Goal: Information Seeking & Learning: Understand process/instructions

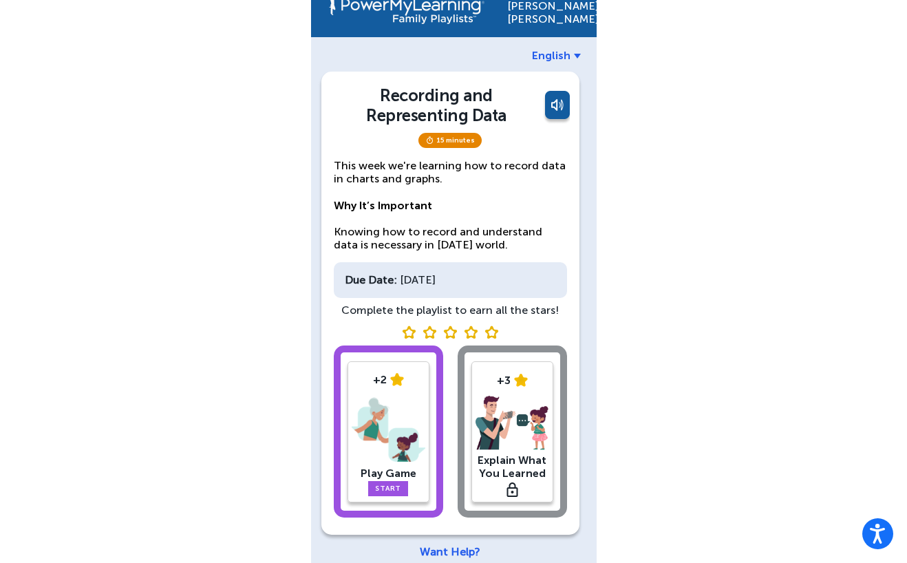
scroll to position [37, 0]
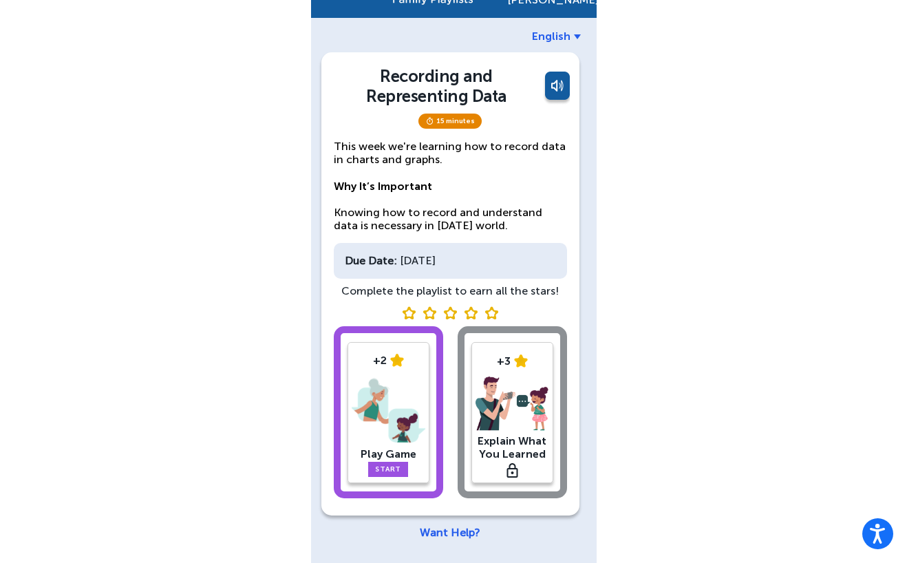
click at [390, 469] on link "Start" at bounding box center [388, 469] width 40 height 15
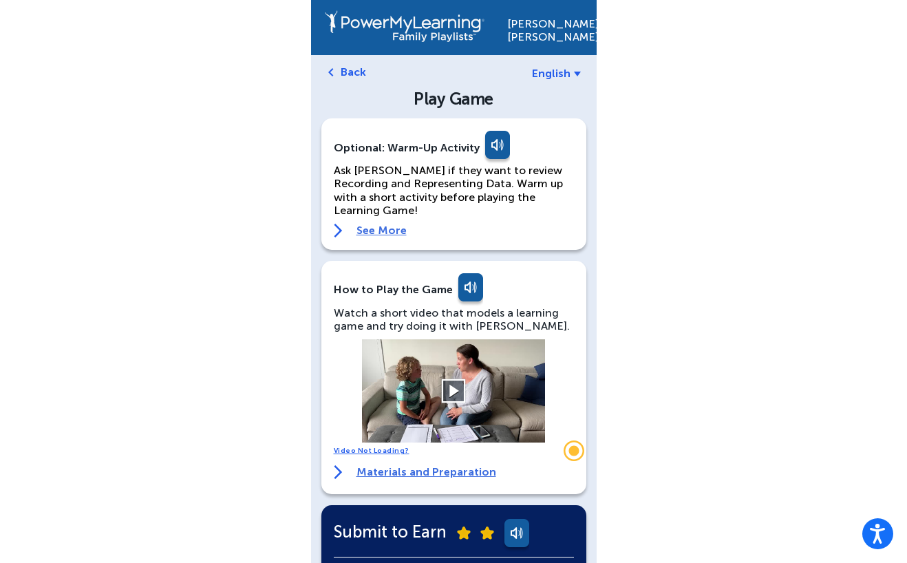
click at [459, 379] on button at bounding box center [454, 391] width 24 height 24
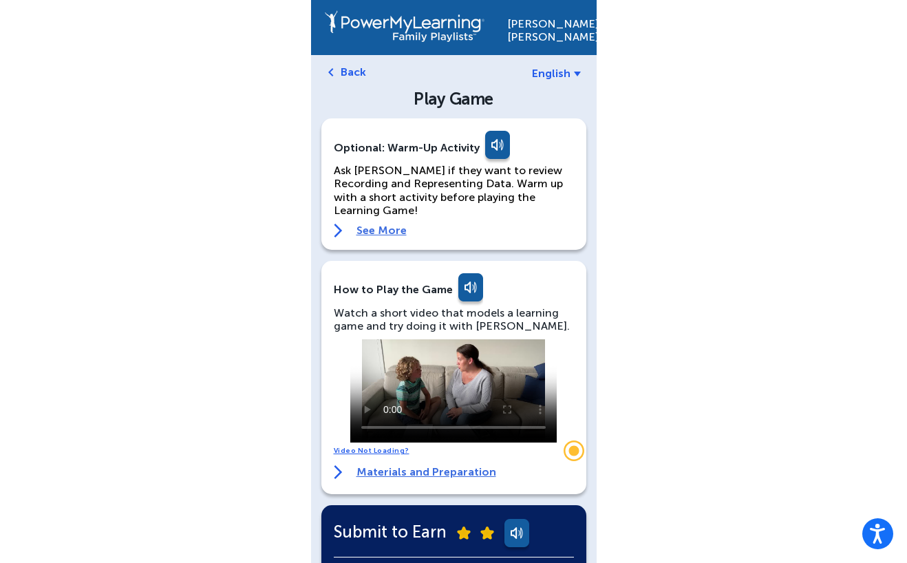
click at [380, 224] on link "See More" at bounding box center [454, 231] width 240 height 14
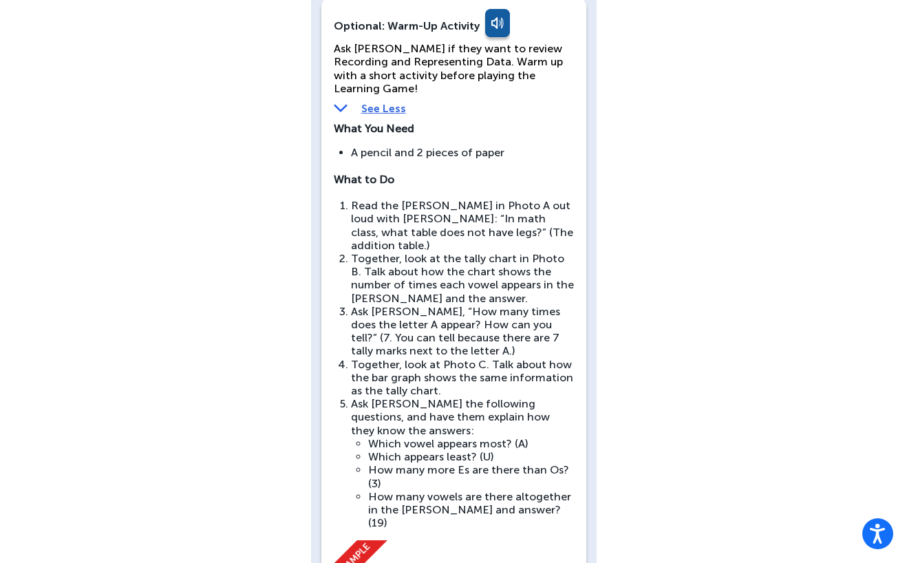
scroll to position [133, 0]
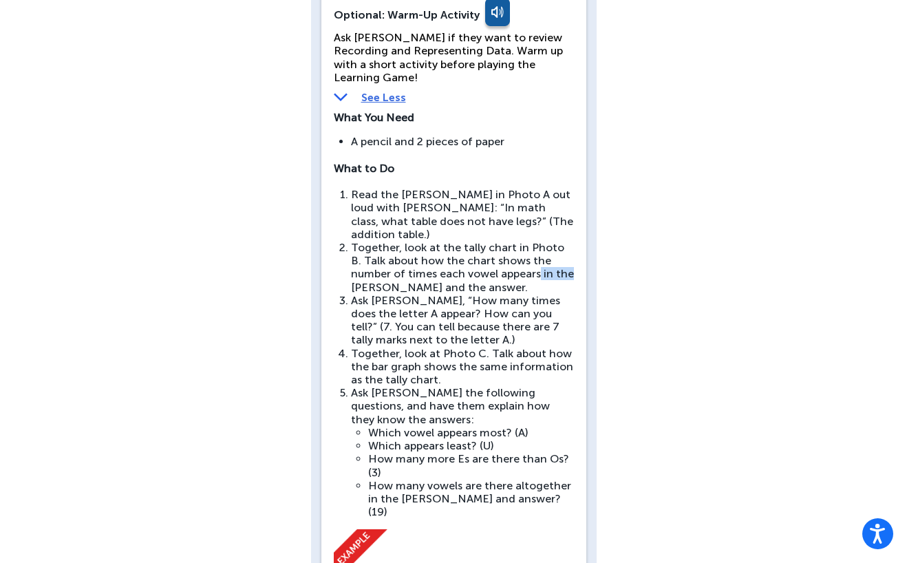
drag, startPoint x: 601, startPoint y: 253, endPoint x: 540, endPoint y: 250, distance: 61.3
click at [540, 250] on li "Together, look at the tally chart in Photo B. Talk about how the chart shows th…" at bounding box center [462, 267] width 223 height 53
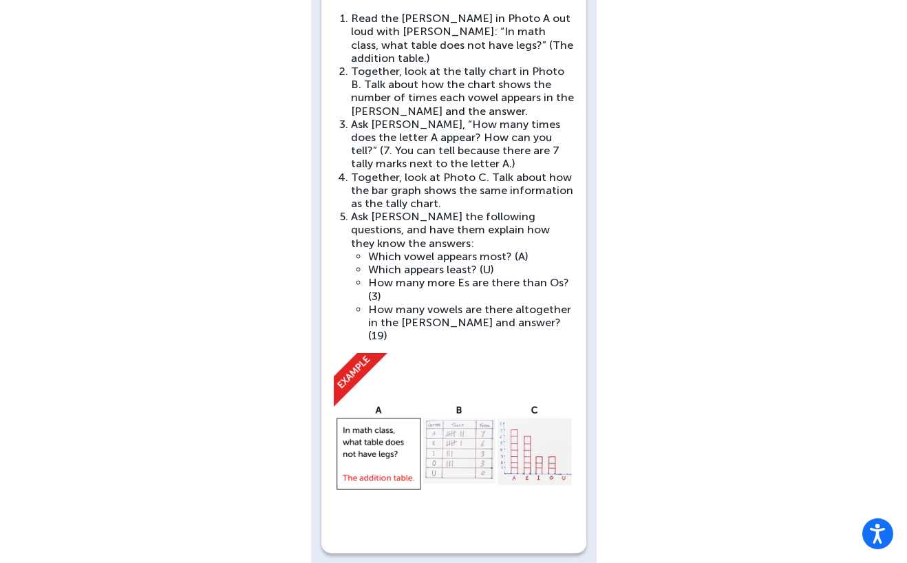
scroll to position [310, 0]
click at [396, 395] on img at bounding box center [454, 446] width 240 height 188
click at [385, 409] on img at bounding box center [454, 446] width 240 height 188
click at [360, 352] on img at bounding box center [454, 446] width 240 height 188
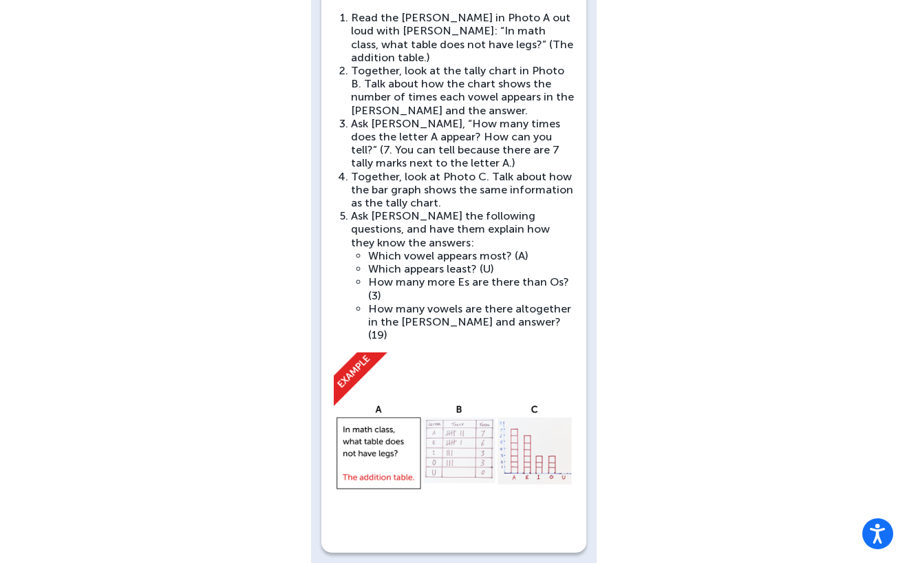
click at [399, 383] on img at bounding box center [454, 446] width 240 height 188
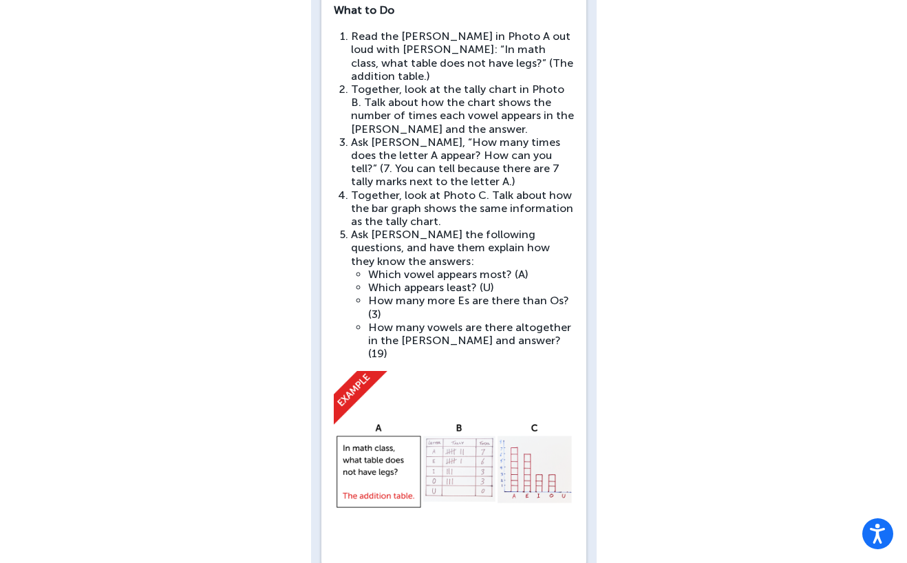
scroll to position [295, 0]
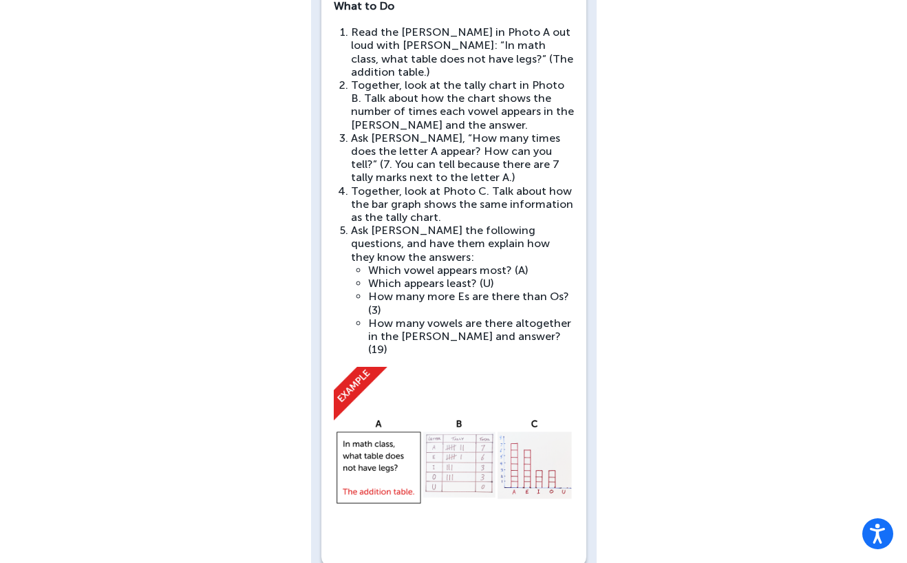
click at [465, 408] on img at bounding box center [454, 461] width 240 height 188
click at [451, 385] on img at bounding box center [454, 461] width 240 height 188
click at [353, 367] on img at bounding box center [454, 461] width 240 height 188
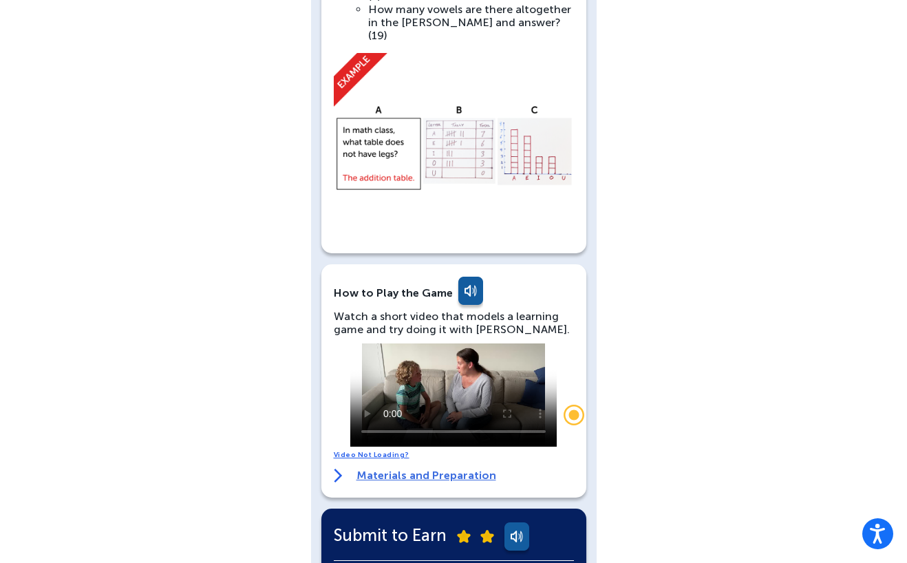
scroll to position [615, 0]
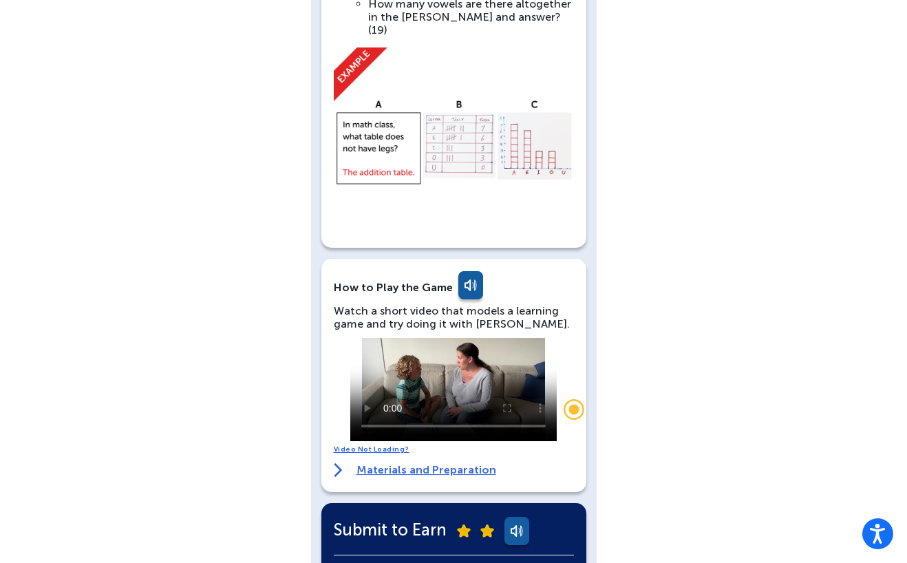
click at [419, 463] on link "Materials and Preparation" at bounding box center [415, 470] width 162 height 14
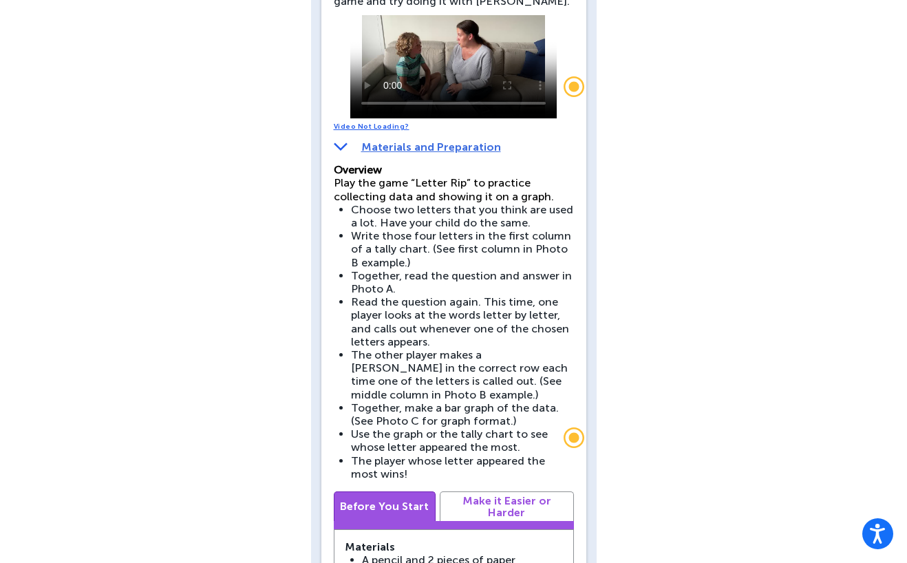
scroll to position [934, 0]
